Goal: Transaction & Acquisition: Purchase product/service

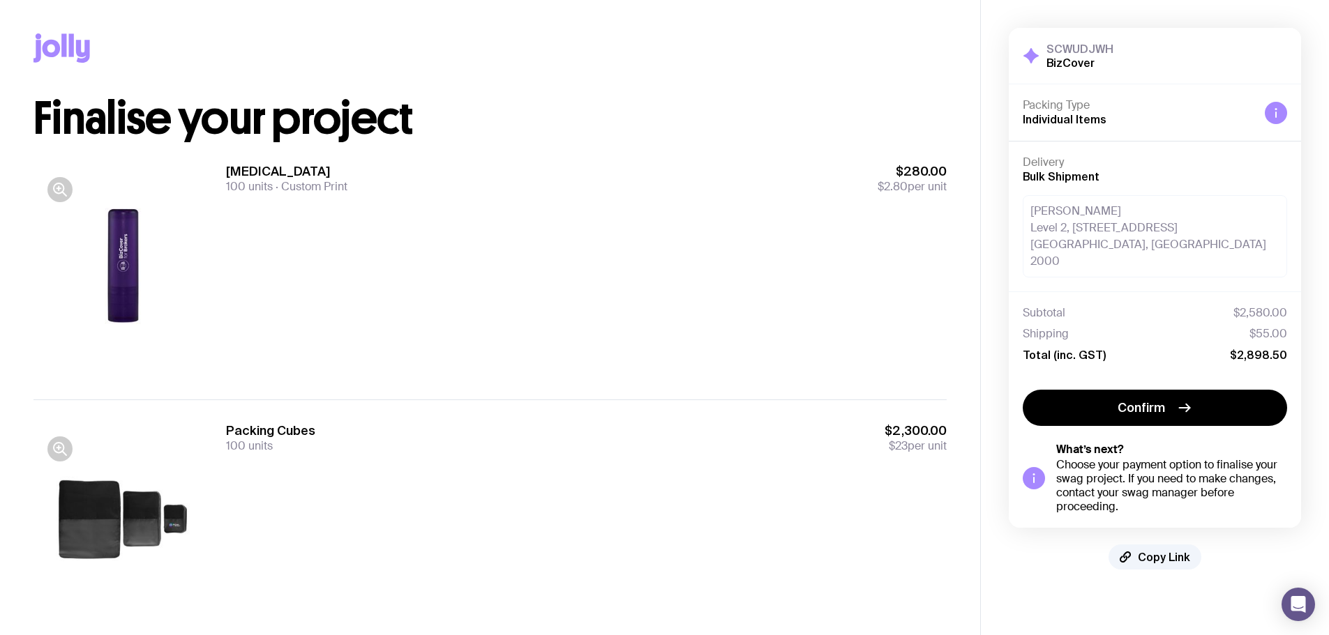
click at [140, 257] on div at bounding box center [122, 270] width 179 height 214
click at [51, 188] on button "button" at bounding box center [59, 189] width 25 height 25
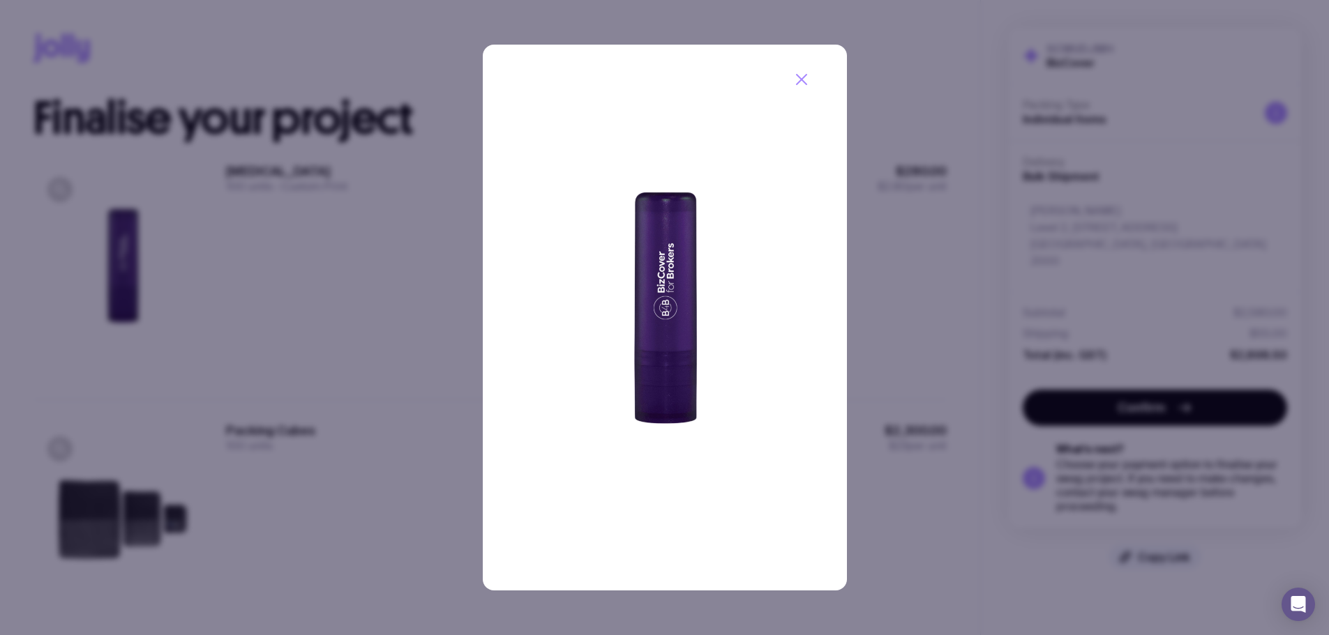
click at [316, 246] on div at bounding box center [664, 317] width 1329 height 635
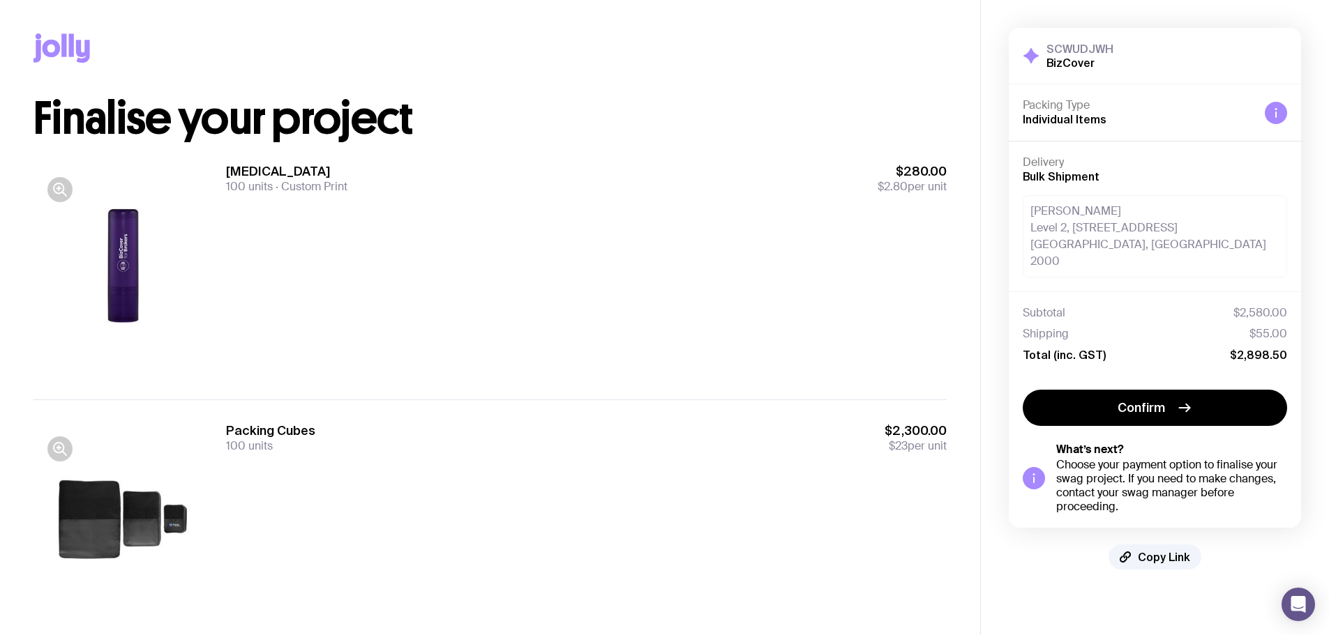
scroll to position [52, 0]
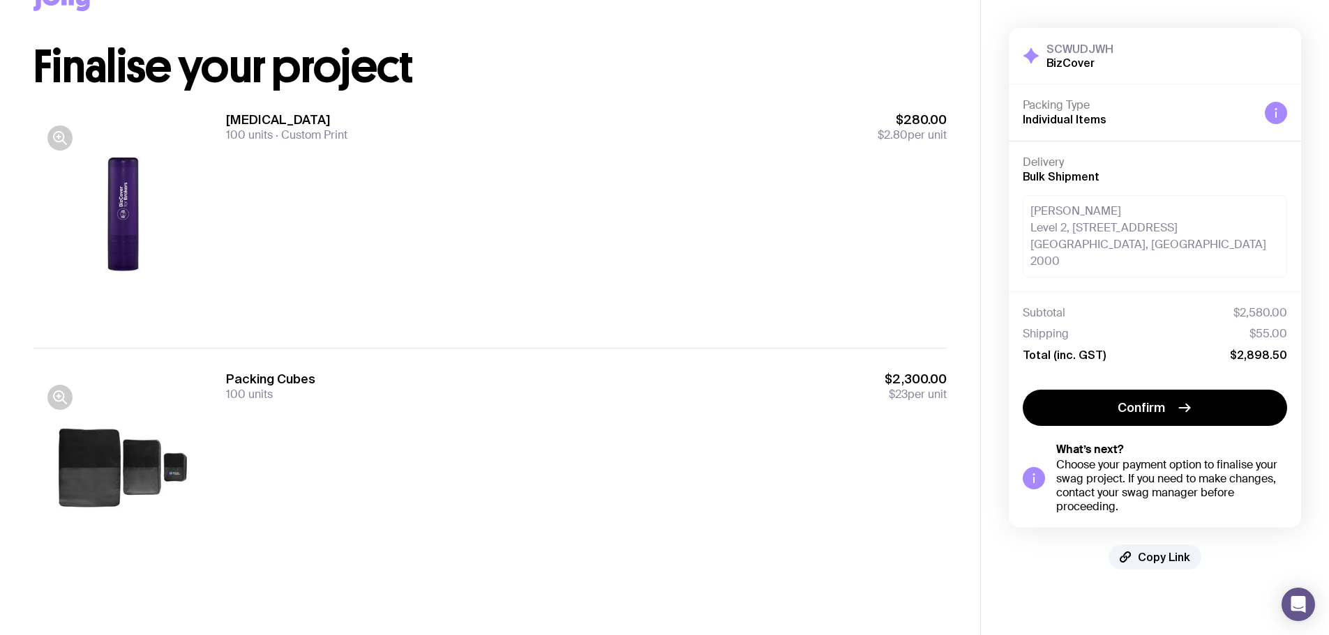
click at [67, 381] on div at bounding box center [122, 478] width 179 height 214
click at [59, 395] on icon "button" at bounding box center [59, 396] width 0 height 3
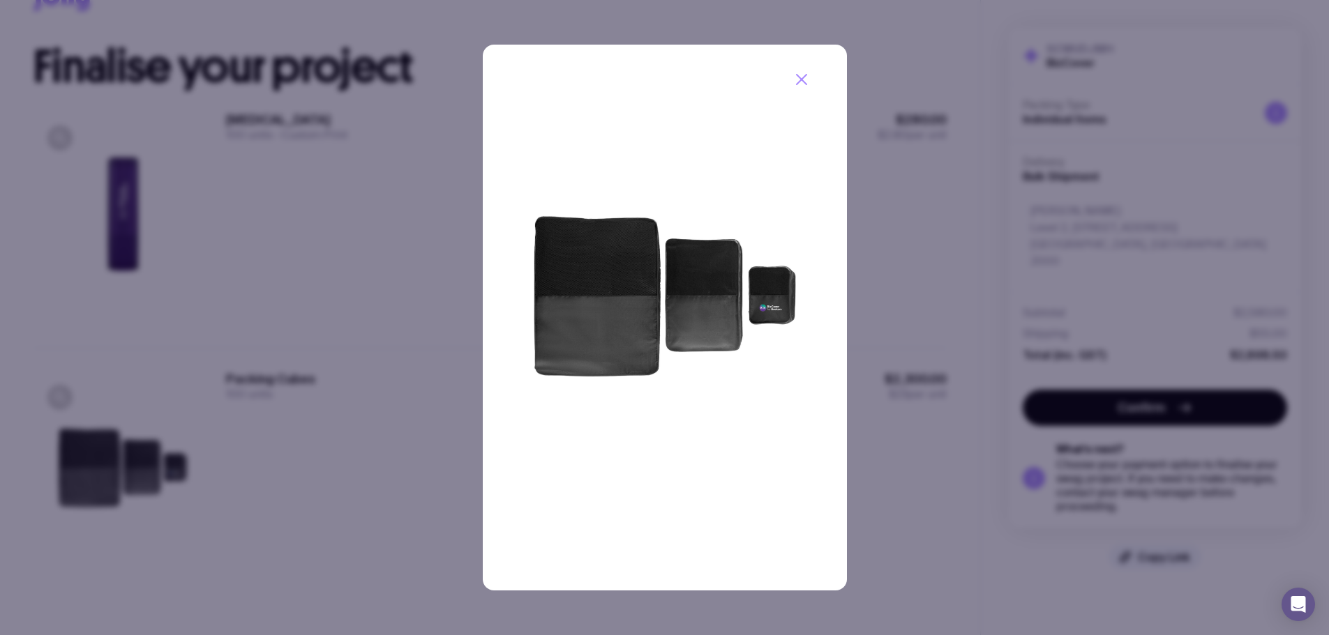
click at [778, 299] on img at bounding box center [665, 318] width 364 height 546
click at [257, 269] on div at bounding box center [664, 317] width 1329 height 635
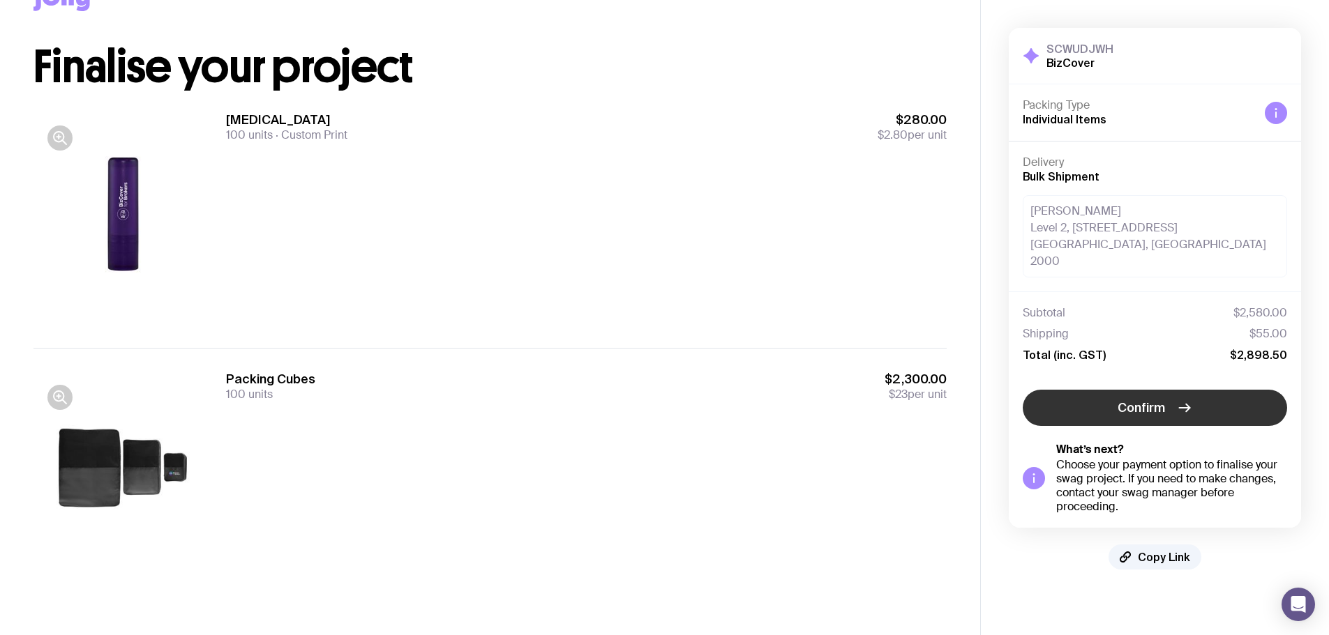
drag, startPoint x: 1149, startPoint y: 393, endPoint x: 905, endPoint y: 561, distance: 296.8
click at [1149, 400] on span "Confirm" at bounding box center [1140, 408] width 47 height 17
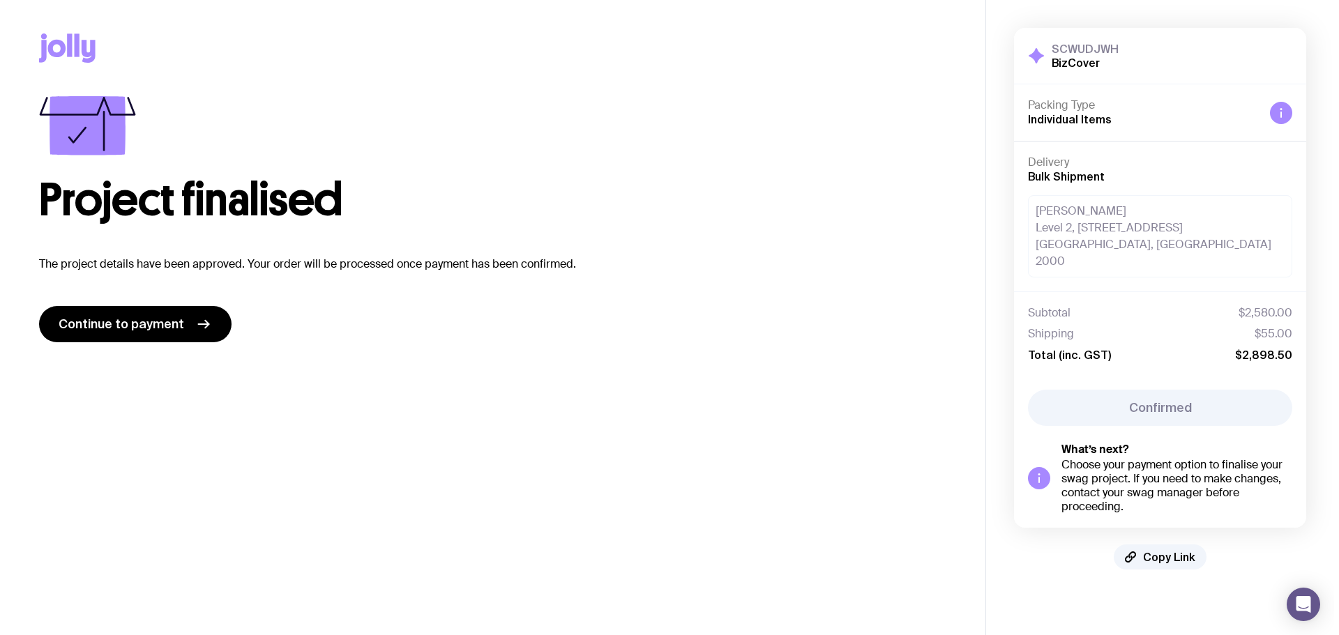
scroll to position [0, 0]
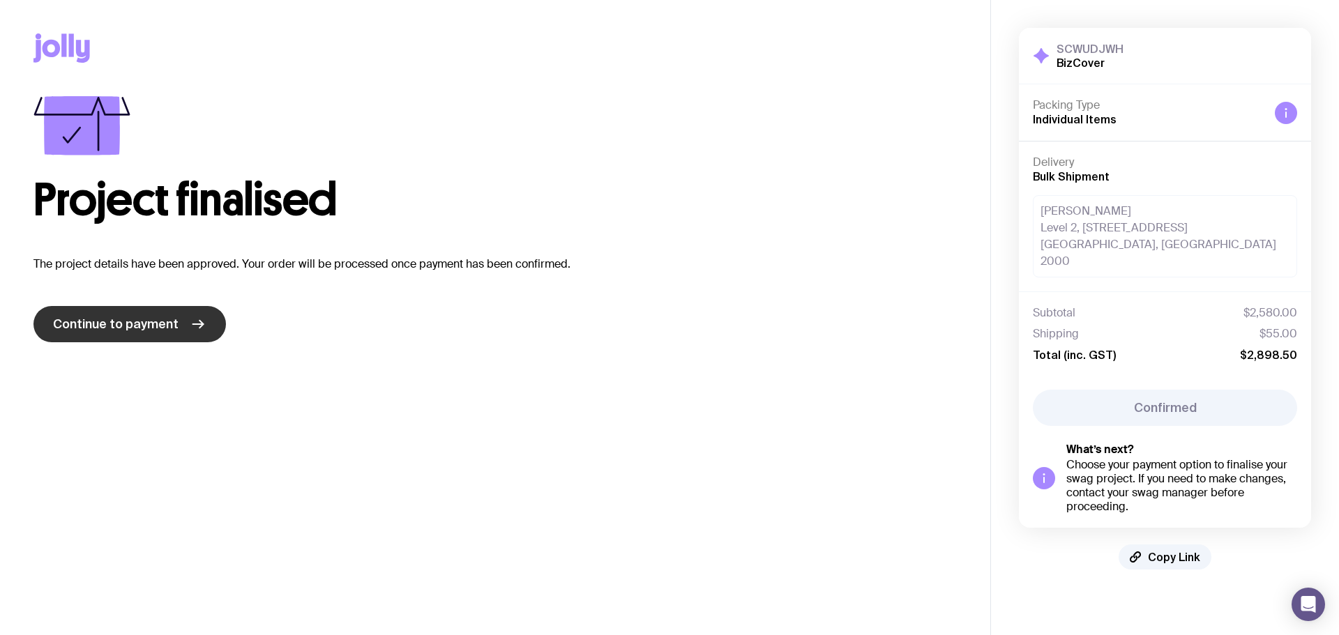
click at [160, 314] on link "Continue to payment" at bounding box center [129, 324] width 192 height 36
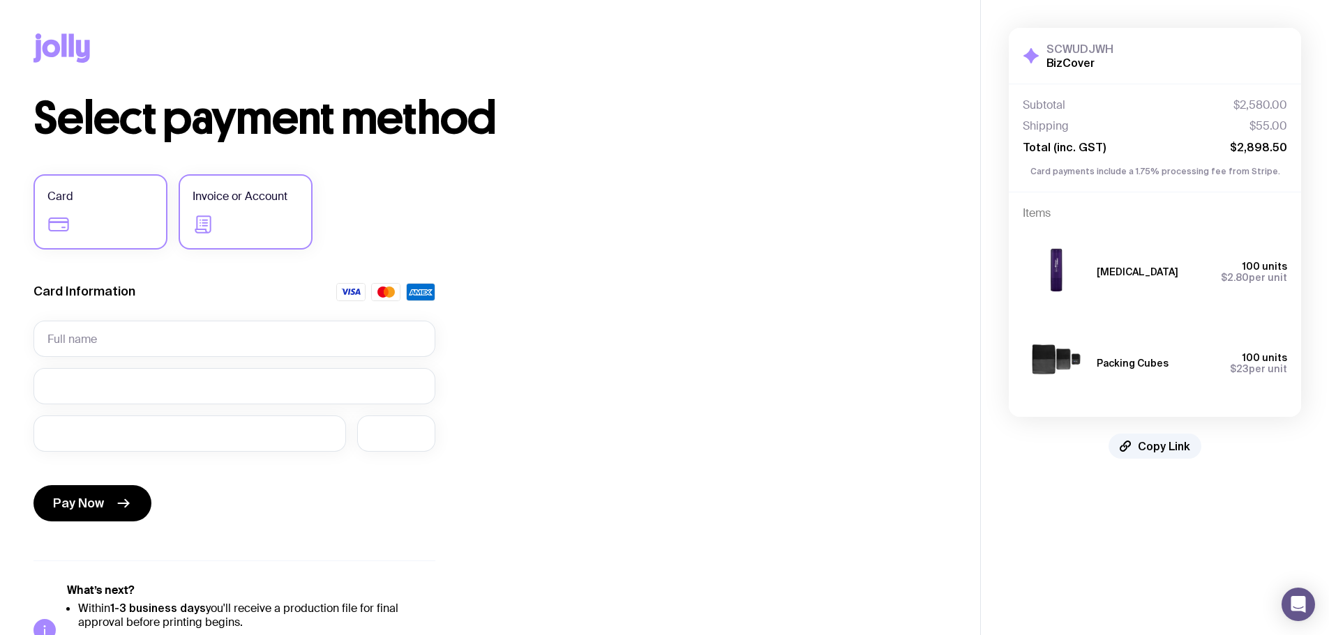
click at [290, 225] on label "Invoice or Account" at bounding box center [246, 211] width 134 height 75
click at [0, 0] on input "Invoice or Account" at bounding box center [0, 0] width 0 height 0
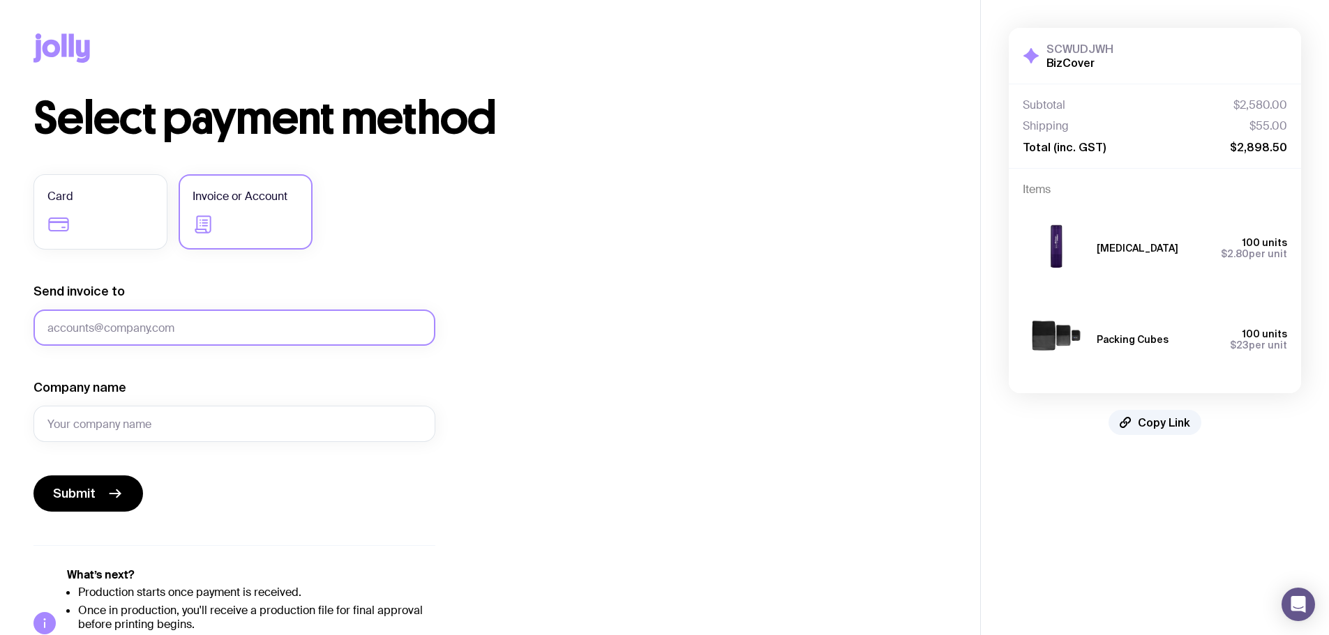
click at [265, 326] on input "Send invoice to" at bounding box center [234, 328] width 402 height 36
type input "[PERSON_NAME][EMAIL_ADDRESS][DOMAIN_NAME]"
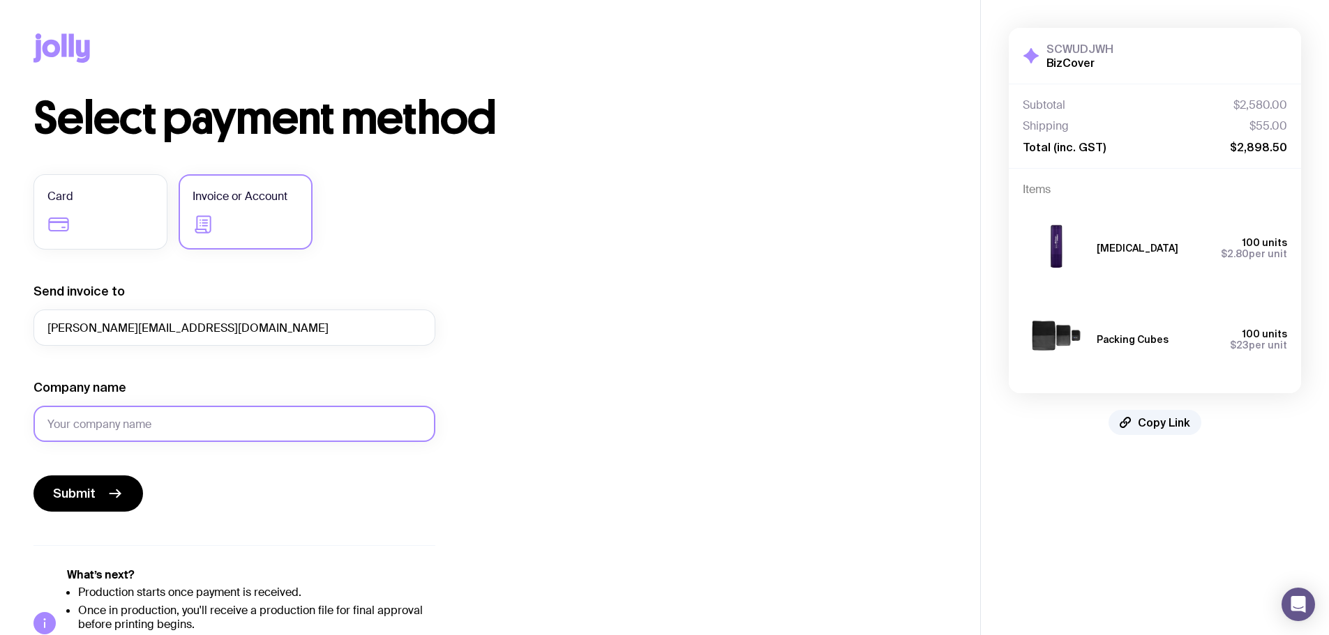
drag, startPoint x: 172, startPoint y: 436, endPoint x: 172, endPoint y: 418, distance: 18.1
click at [172, 436] on input "Company name" at bounding box center [234, 424] width 402 height 36
type input "BizCover for Brokers"
click at [73, 491] on span "Submit" at bounding box center [74, 493] width 43 height 17
